Goal: Task Accomplishment & Management: Manage account settings

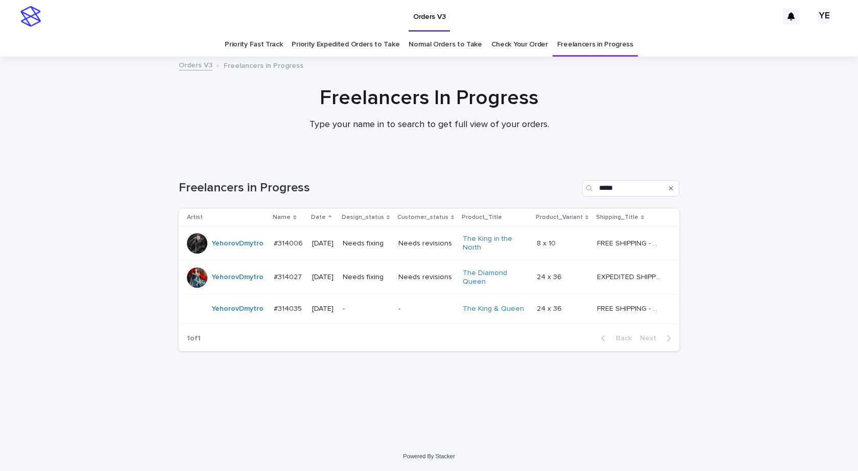
click at [231, 251] on div "YehorovDmytro" at bounding box center [237, 243] width 52 height 17
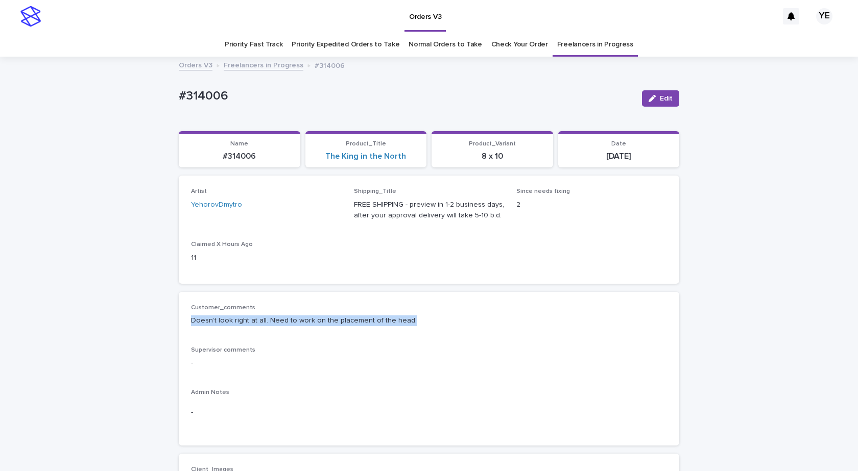
drag, startPoint x: 270, startPoint y: 327, endPoint x: 173, endPoint y: 335, distance: 97.8
drag, startPoint x: 182, startPoint y: 104, endPoint x: 131, endPoint y: 110, distance: 51.9
click at [656, 99] on div "button" at bounding box center [654, 98] width 11 height 7
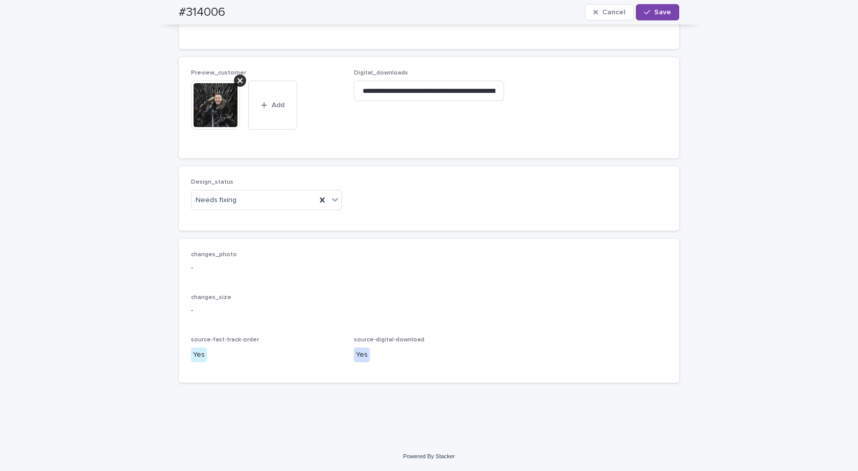
scroll to position [817, 0]
click at [238, 85] on icon at bounding box center [240, 81] width 5 height 8
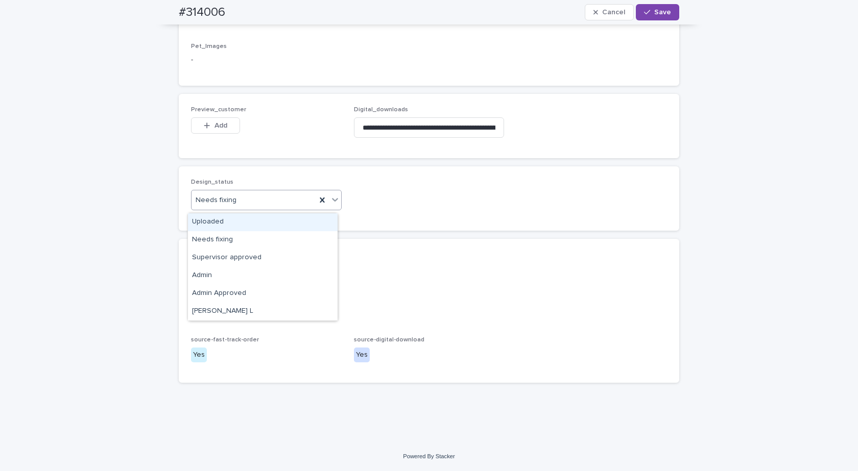
click at [246, 207] on div "Needs fixing" at bounding box center [254, 200] width 125 height 17
click at [223, 222] on div "Uploaded" at bounding box center [263, 222] width 150 height 18
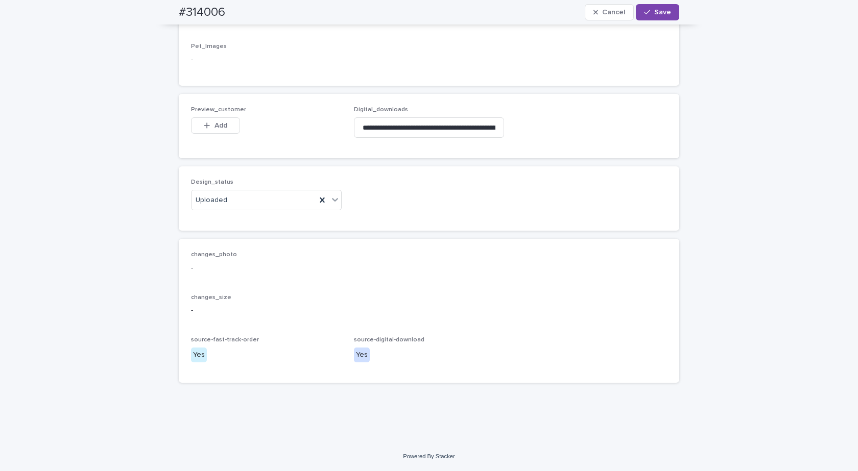
click at [226, 111] on span "Preview_customer" at bounding box center [218, 110] width 55 height 6
click at [217, 129] on span "Add" at bounding box center [221, 125] width 13 height 7
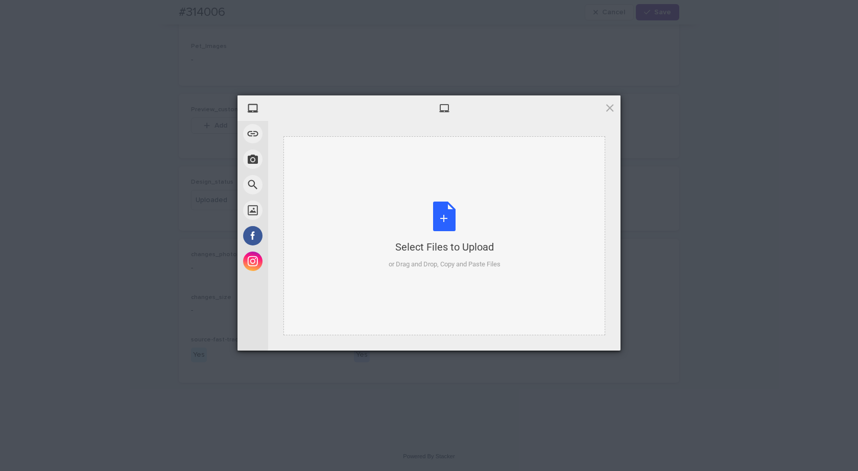
click at [446, 219] on div "Select Files to Upload or Drag and Drop, Copy and Paste Files" at bounding box center [445, 236] width 112 height 68
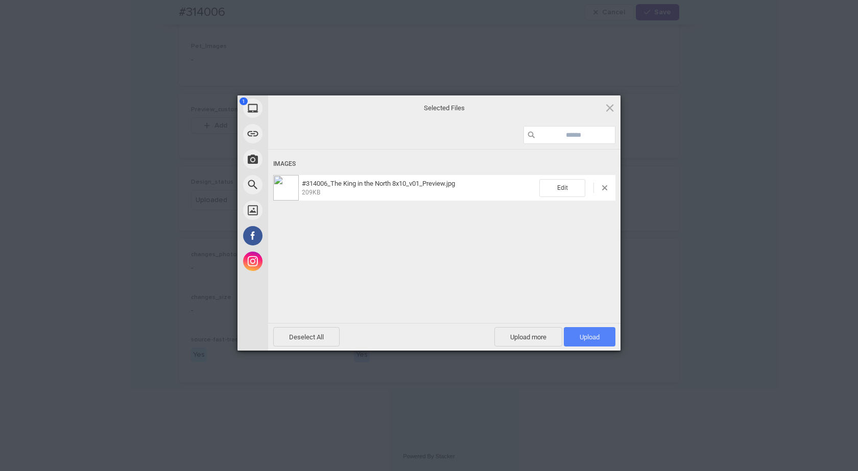
click at [610, 331] on span "Upload 1" at bounding box center [590, 336] width 52 height 19
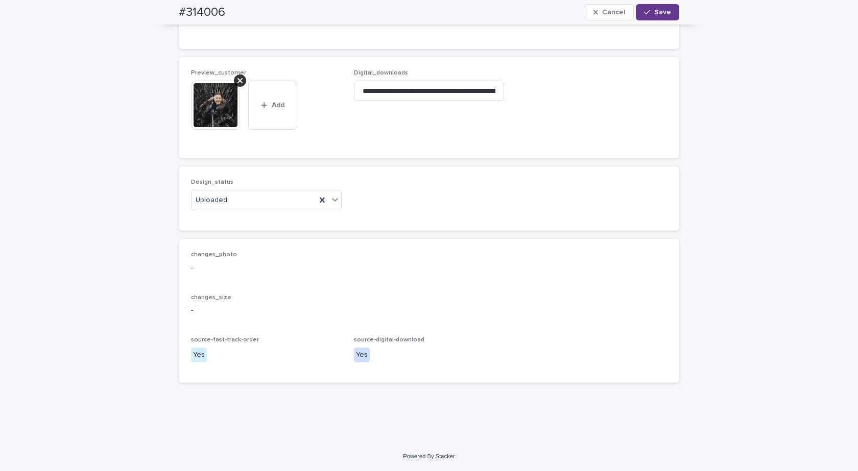
click at [657, 9] on span "Save" at bounding box center [662, 12] width 17 height 7
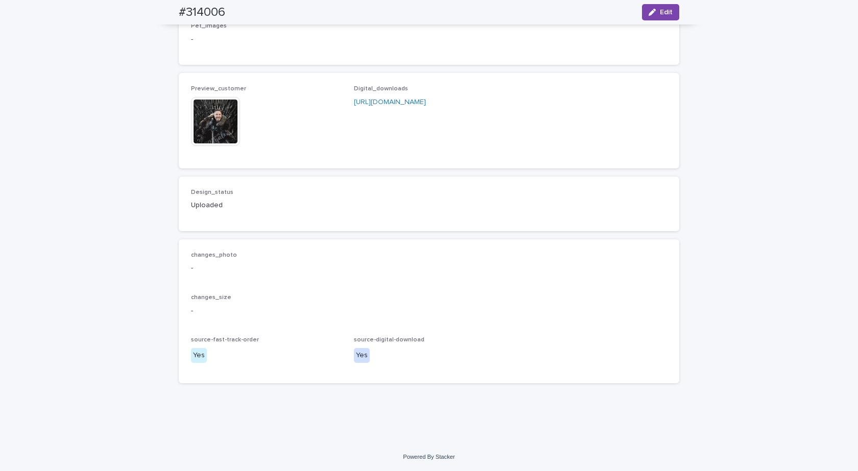
click at [221, 143] on img at bounding box center [215, 121] width 49 height 49
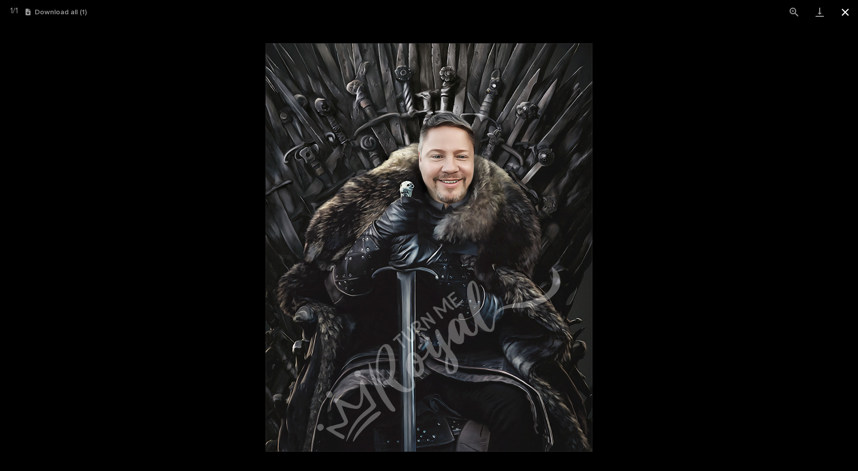
click at [852, 9] on button "Close gallery" at bounding box center [846, 12] width 26 height 24
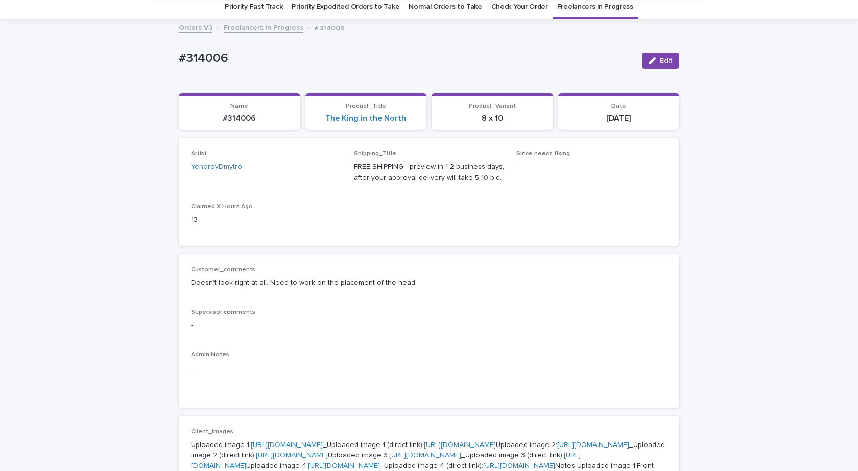
scroll to position [0, 0]
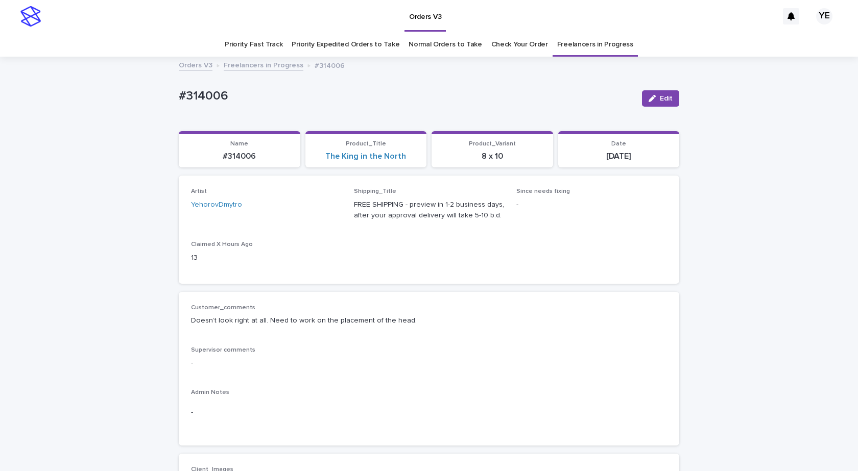
click at [262, 70] on div "Orders V3 Freelancers in Progress #314006" at bounding box center [429, 66] width 511 height 14
click at [263, 67] on link "Freelancers in Progress" at bounding box center [264, 65] width 80 height 12
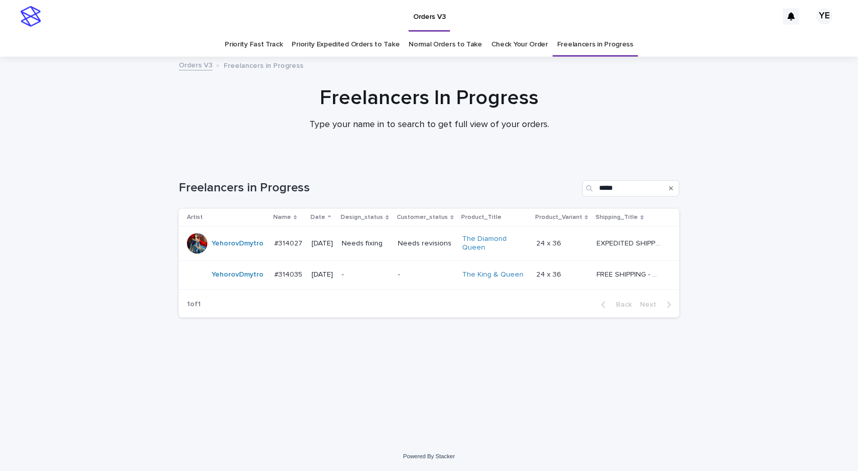
click at [226, 252] on div "YehorovDmytro" at bounding box center [237, 243] width 52 height 17
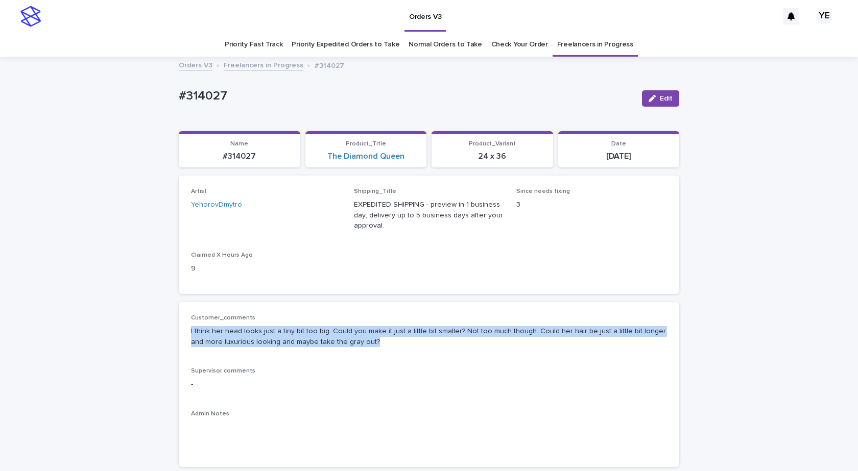
drag, startPoint x: 345, startPoint y: 345, endPoint x: 161, endPoint y: 330, distance: 185.0
copy p "I think her head looks just a tiny bit too big. Could you make it just a little…"
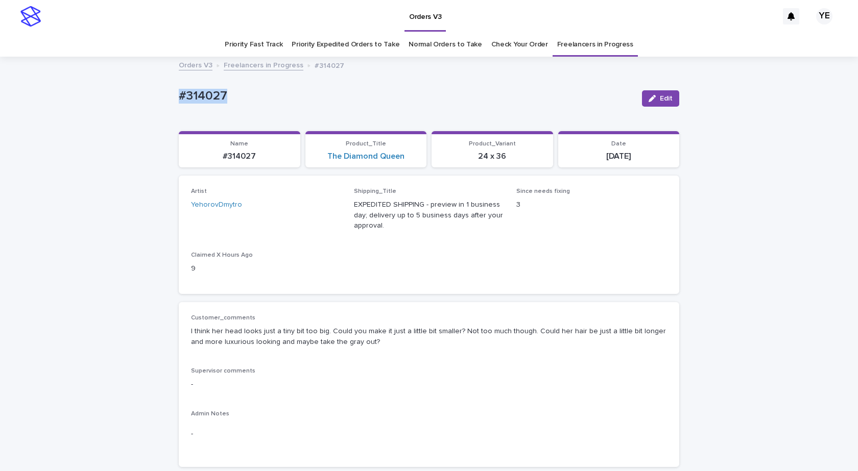
drag, startPoint x: 189, startPoint y: 91, endPoint x: 121, endPoint y: 81, distance: 68.8
copy p "#314027"
drag, startPoint x: 669, startPoint y: 101, endPoint x: 535, endPoint y: 111, distance: 133.7
click at [668, 101] on span "Edit" at bounding box center [666, 98] width 13 height 7
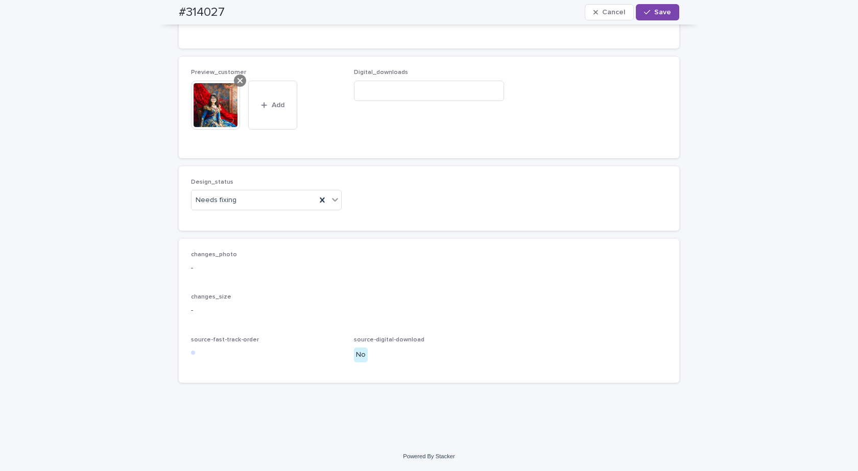
click at [238, 84] on icon at bounding box center [240, 81] width 5 height 8
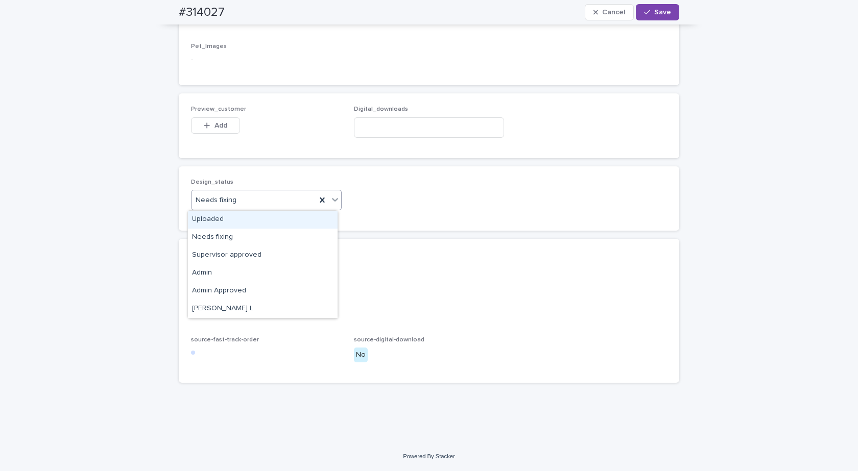
click at [207, 223] on div "Uploaded" at bounding box center [263, 220] width 150 height 18
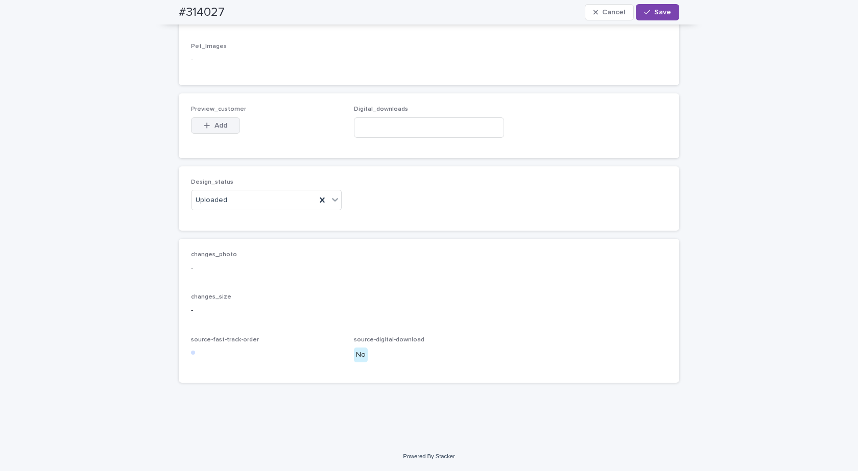
click at [221, 130] on button "Add" at bounding box center [215, 125] width 49 height 16
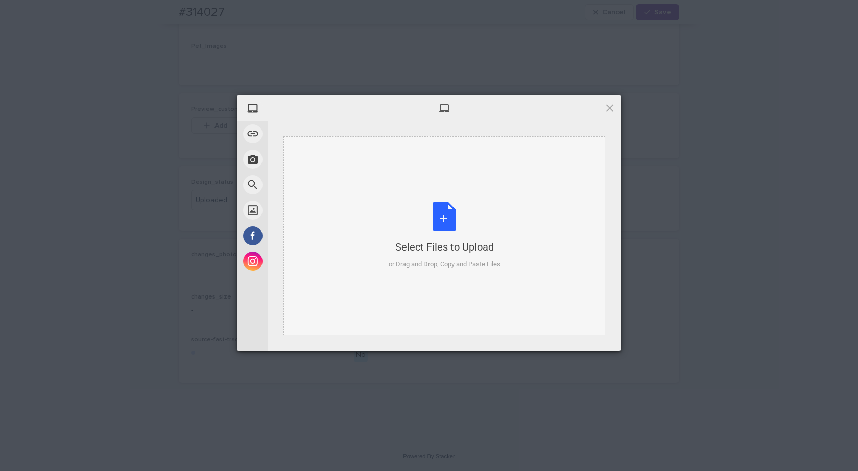
click at [466, 224] on div "Select Files to Upload or Drag and Drop, Copy and Paste Files" at bounding box center [445, 236] width 112 height 68
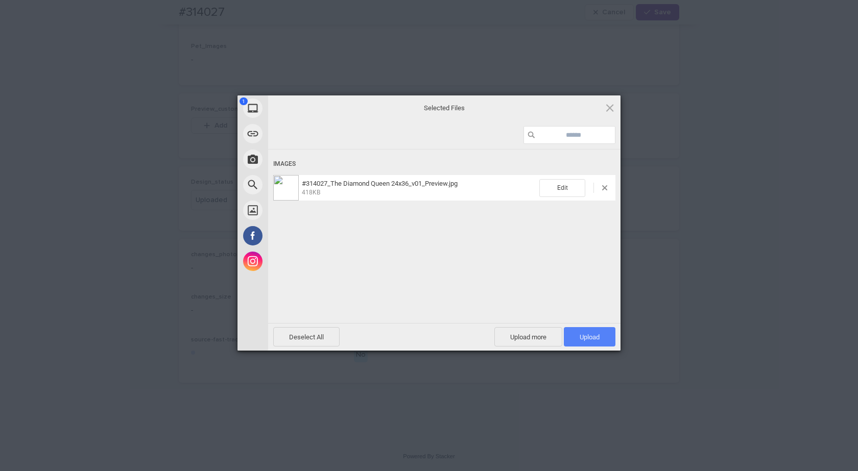
click at [577, 342] on span "Upload 1" at bounding box center [590, 336] width 52 height 19
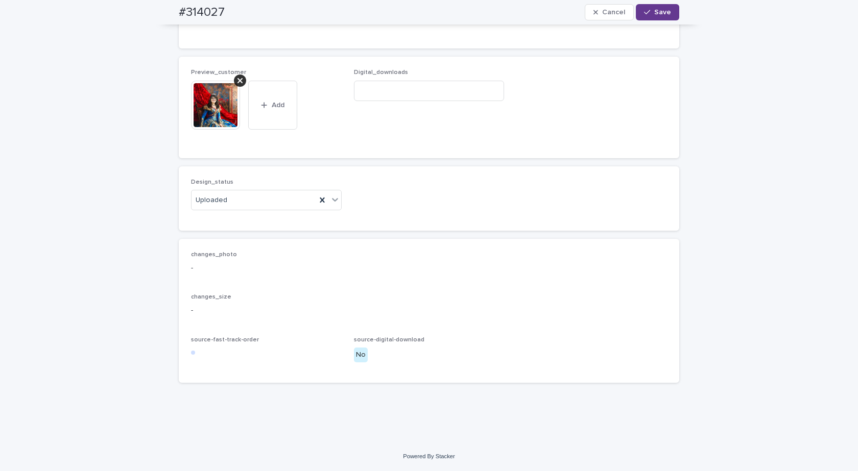
click at [646, 15] on icon "button" at bounding box center [647, 12] width 6 height 7
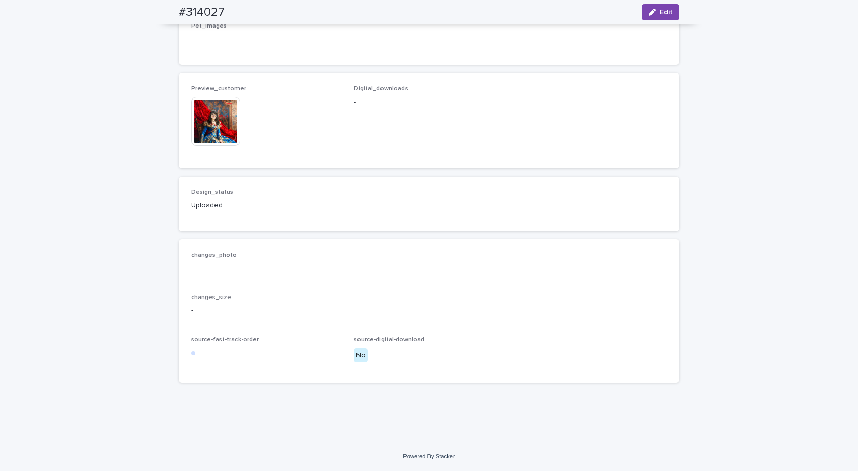
click at [217, 137] on img at bounding box center [215, 121] width 49 height 49
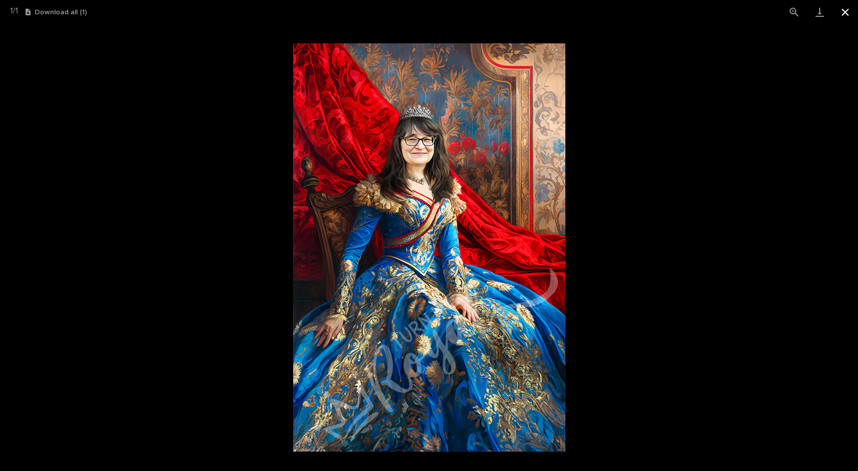
click at [845, 14] on button "Close gallery" at bounding box center [846, 12] width 26 height 24
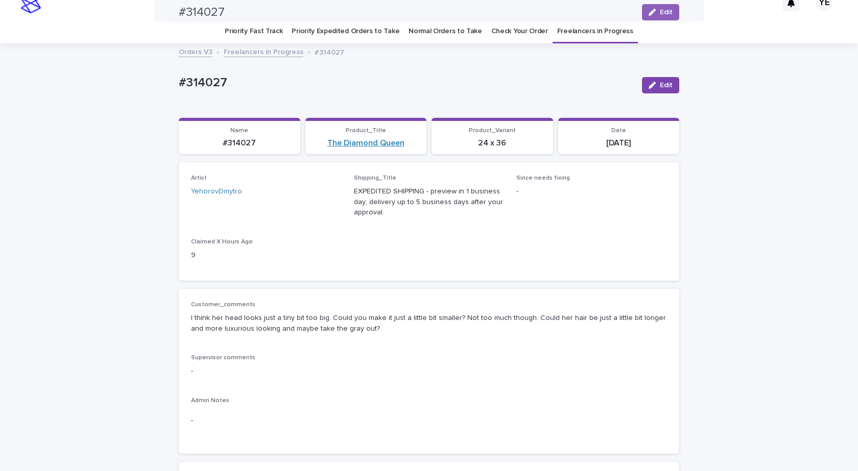
scroll to position [0, 0]
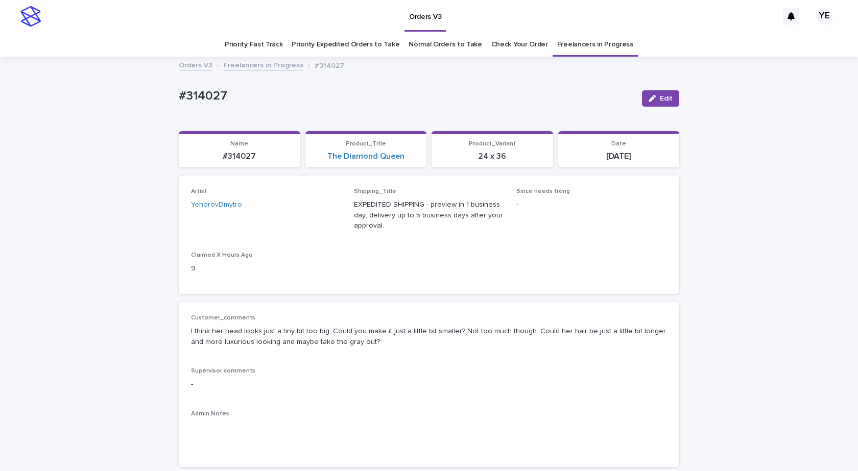
click at [249, 65] on link "Freelancers in Progress" at bounding box center [264, 65] width 80 height 12
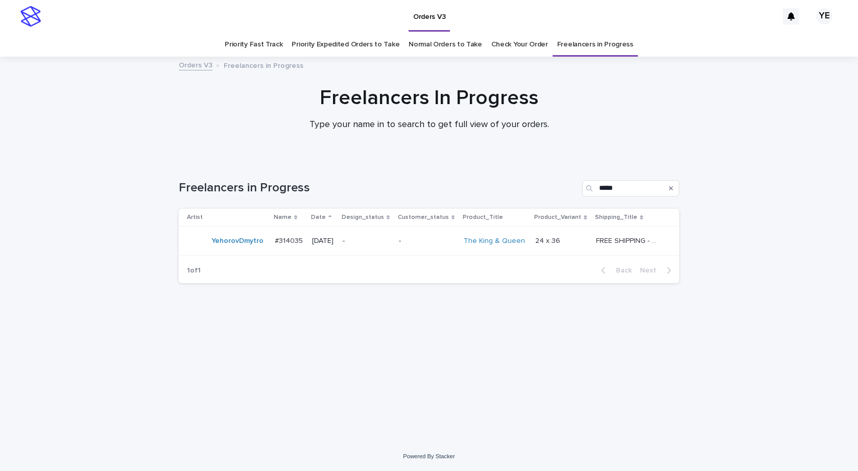
click at [230, 253] on td "YehorovDmytro" at bounding box center [225, 241] width 92 height 29
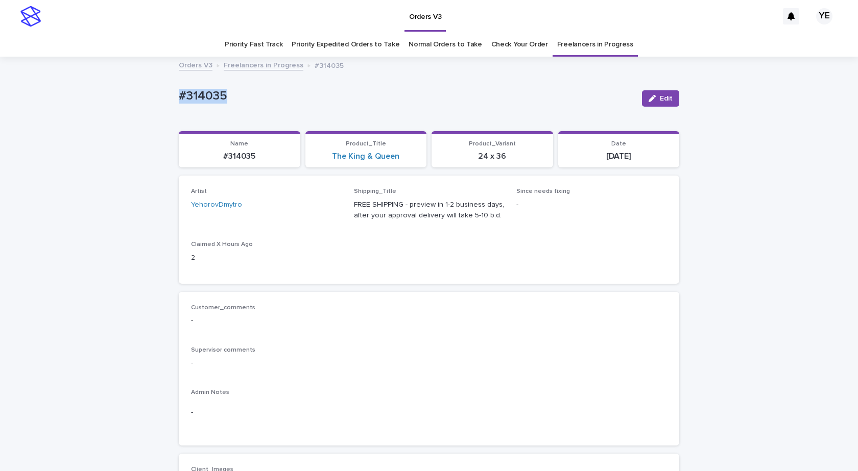
drag, startPoint x: 244, startPoint y: 103, endPoint x: 76, endPoint y: 143, distance: 173.1
copy p "#314035"
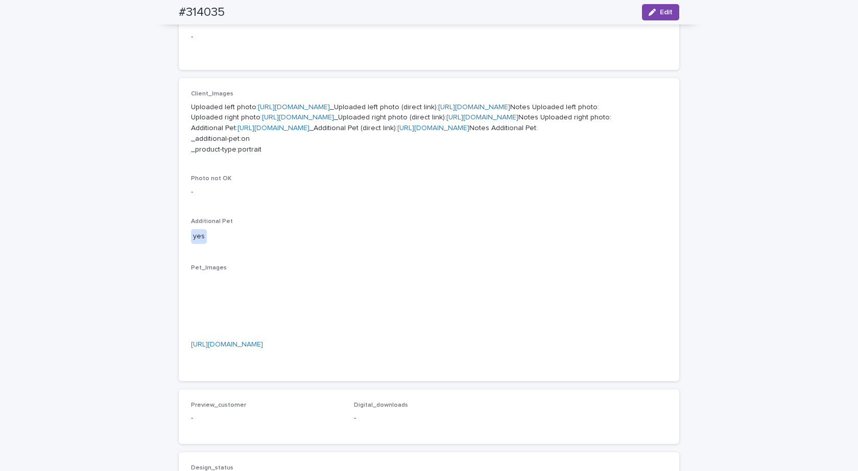
scroll to position [358, 0]
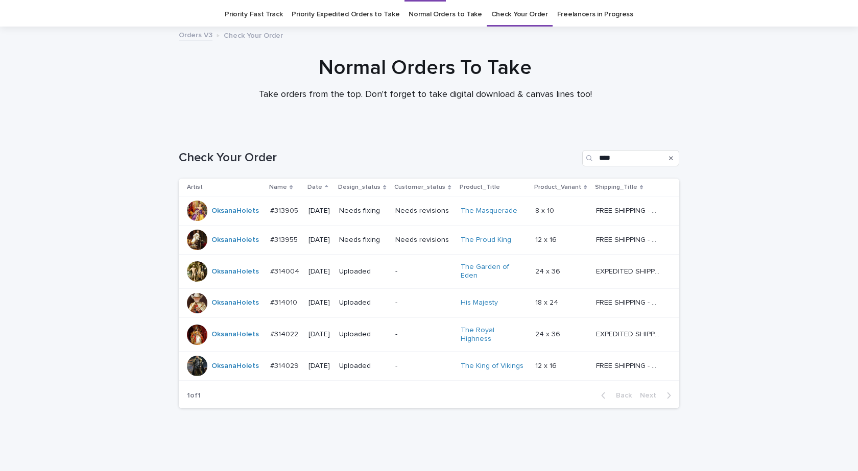
scroll to position [46, 0]
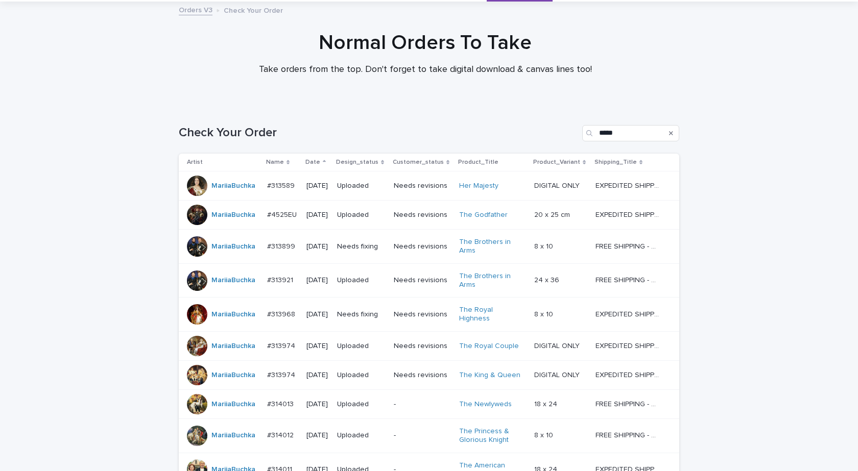
scroll to position [182, 0]
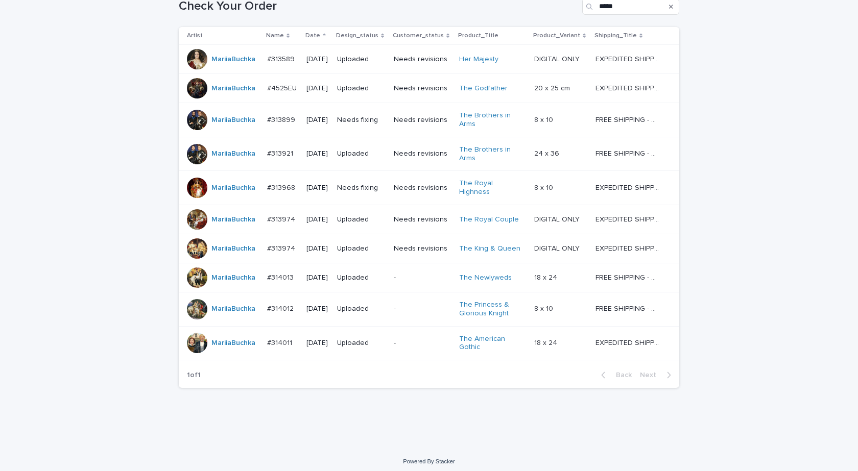
click at [78, 198] on div "Loading... Saving… Loading... Saving… Check Your Order ***** Artist Name Date D…" at bounding box center [429, 212] width 858 height 469
